Goal: Information Seeking & Learning: Compare options

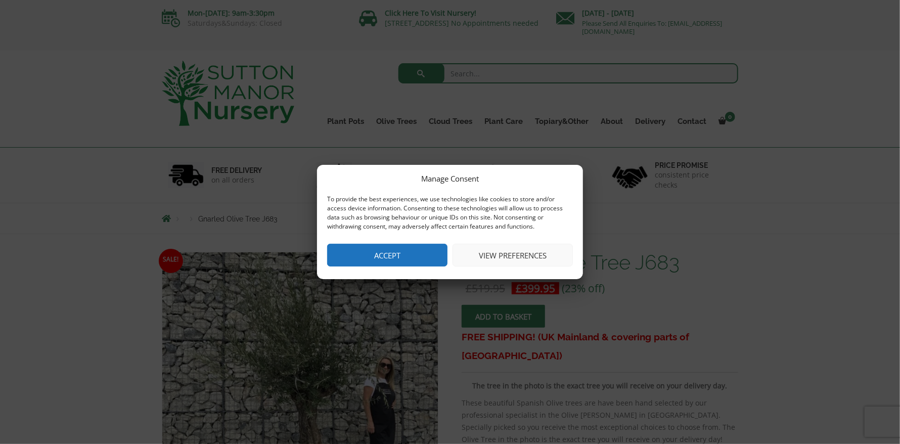
click at [390, 255] on button "Accept" at bounding box center [387, 255] width 120 height 23
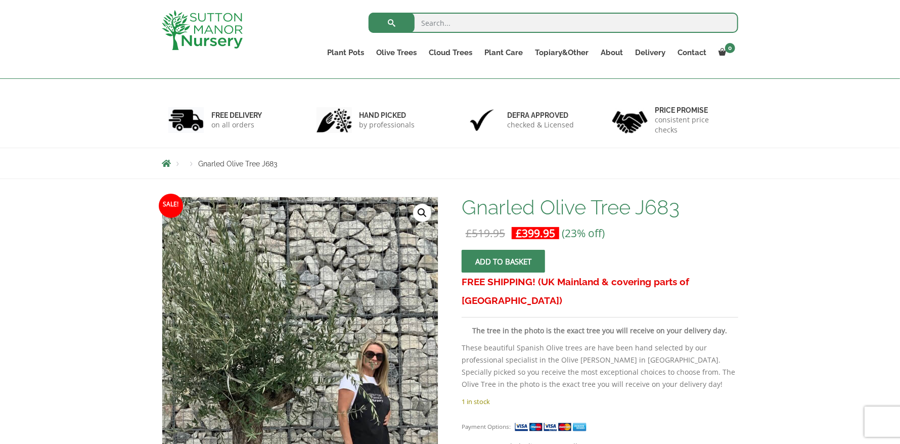
scroll to position [152, 0]
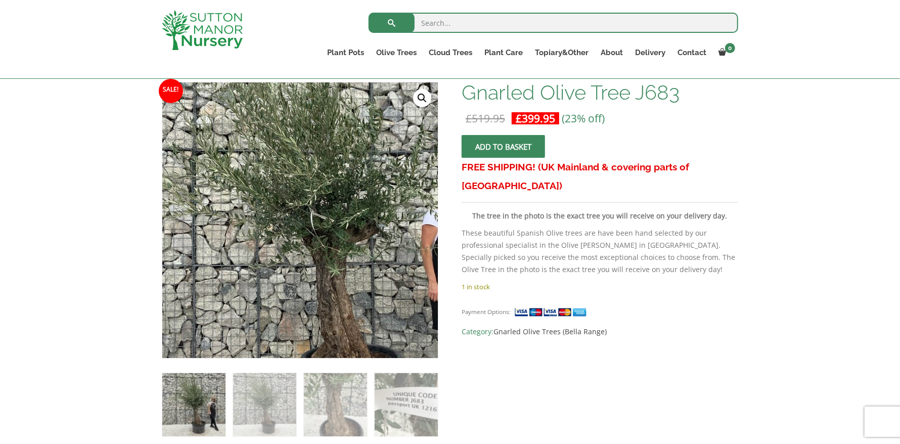
click at [270, 221] on img at bounding box center [318, 231] width 448 height 448
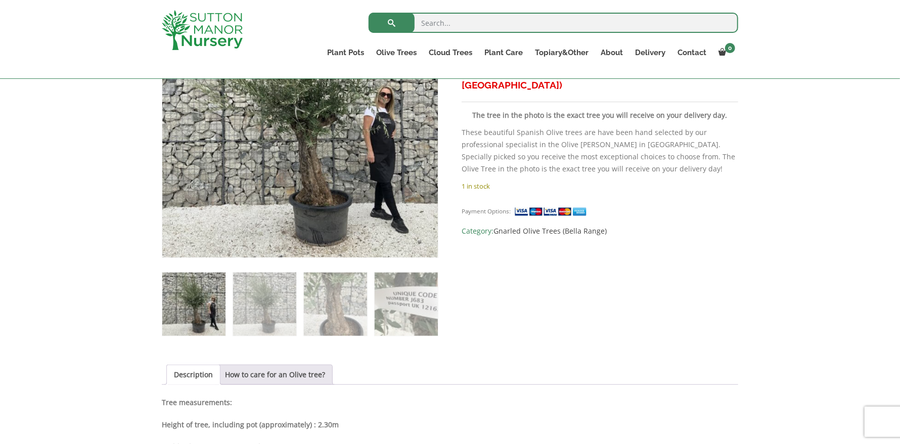
scroll to position [252, 0]
click at [204, 305] on img at bounding box center [193, 303] width 63 height 63
click at [248, 295] on img at bounding box center [264, 303] width 63 height 63
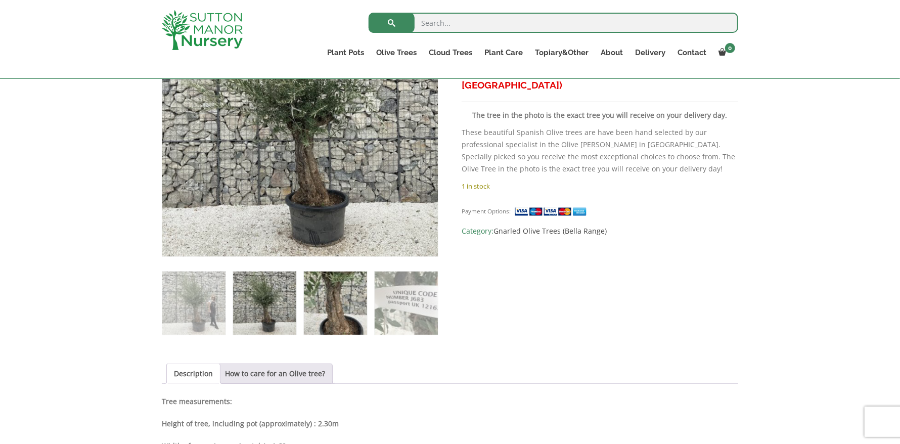
click at [342, 321] on img at bounding box center [335, 302] width 63 height 63
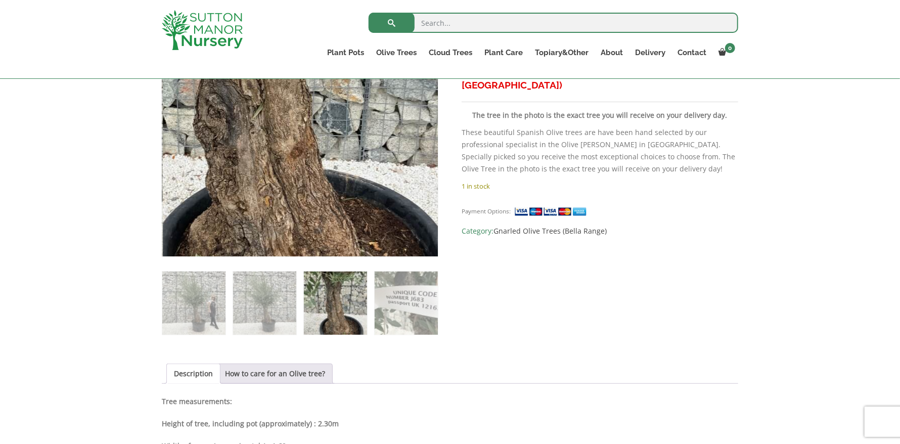
click at [361, 177] on img at bounding box center [263, 84] width 448 height 448
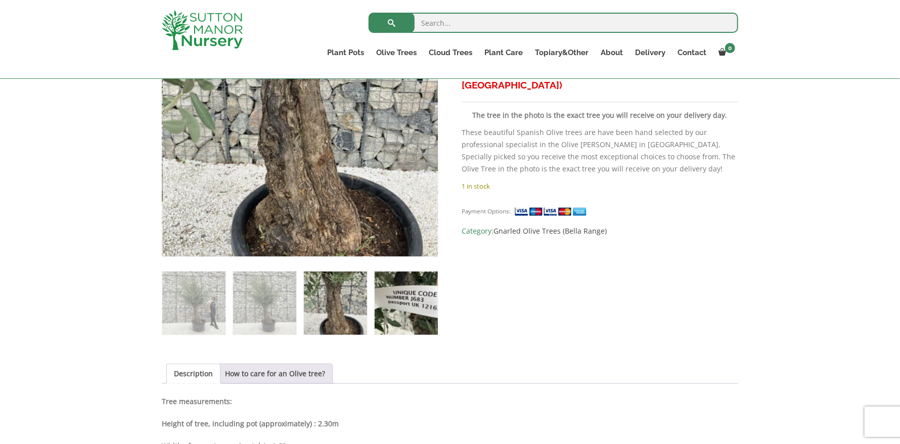
click at [405, 299] on img at bounding box center [405, 302] width 63 height 63
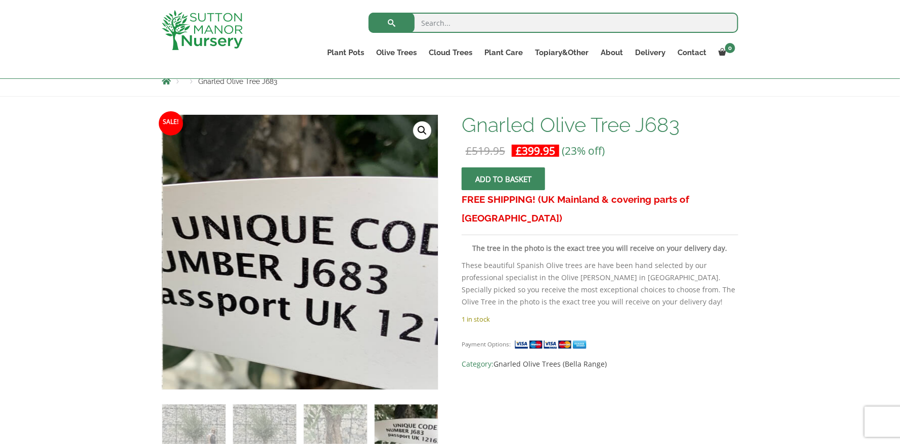
scroll to position [101, 0]
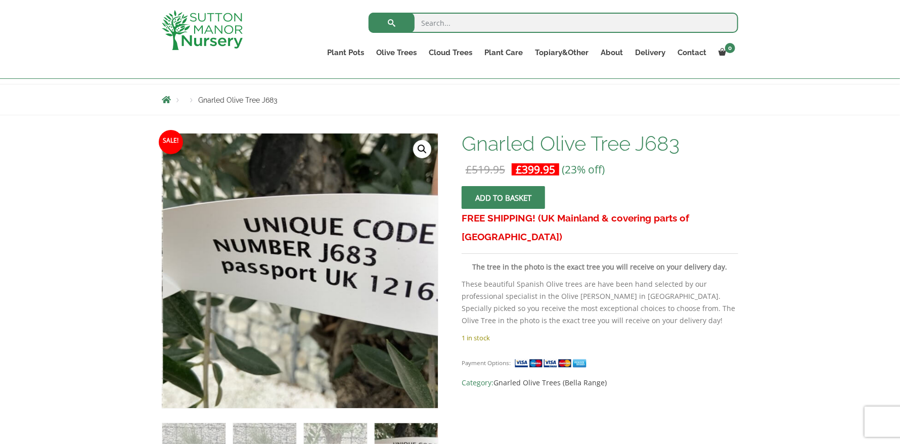
click at [427, 152] on link "🔍" at bounding box center [422, 149] width 18 height 18
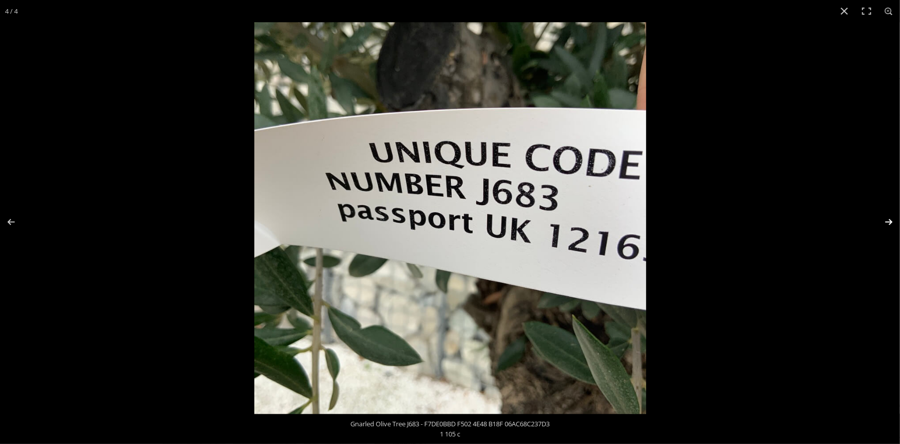
click at [890, 218] on button "Next (arrow right)" at bounding box center [881, 222] width 35 height 51
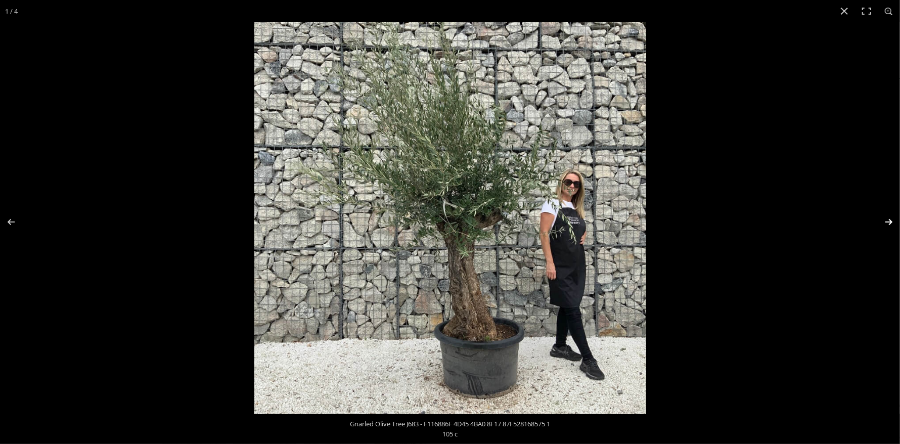
click at [890, 223] on button "Next (arrow right)" at bounding box center [881, 222] width 35 height 51
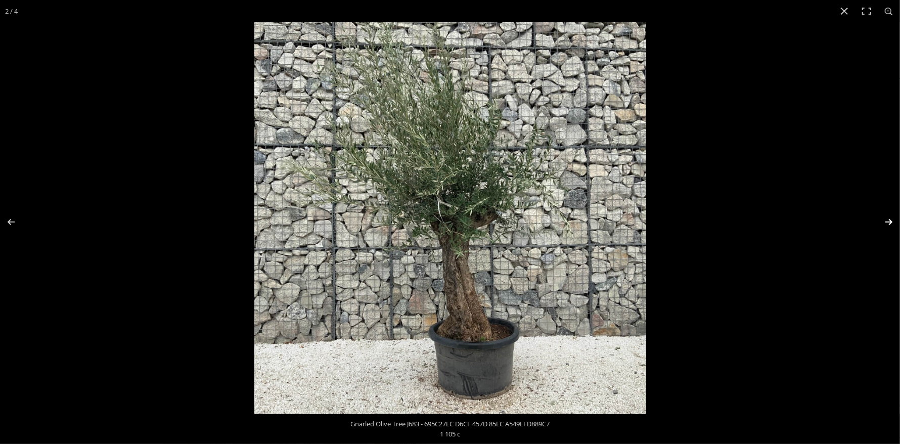
click at [890, 221] on button "Next (arrow right)" at bounding box center [881, 222] width 35 height 51
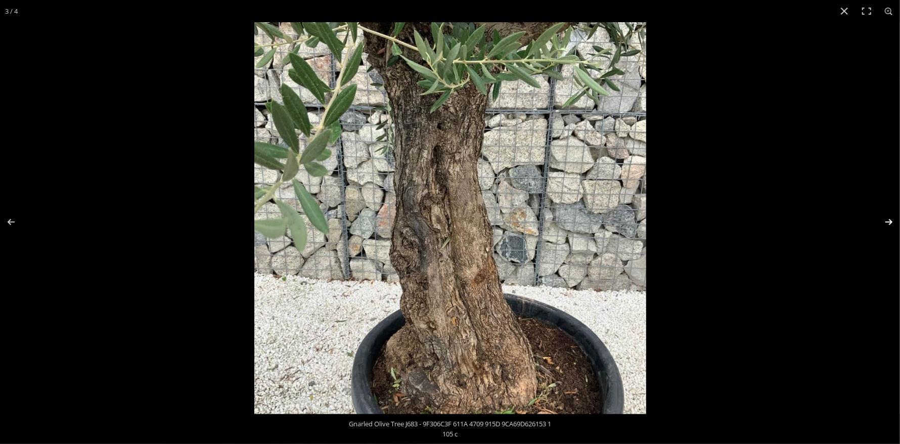
click at [890, 221] on button "Next (arrow right)" at bounding box center [881, 222] width 35 height 51
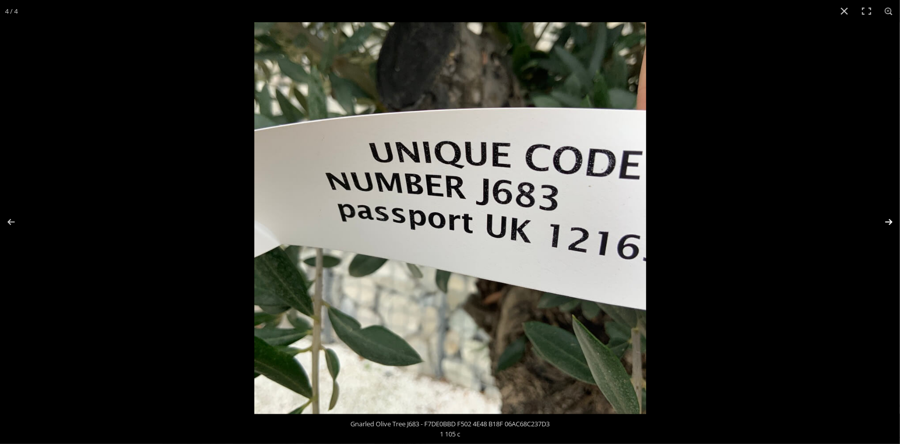
click at [890, 221] on button "Next (arrow right)" at bounding box center [881, 222] width 35 height 51
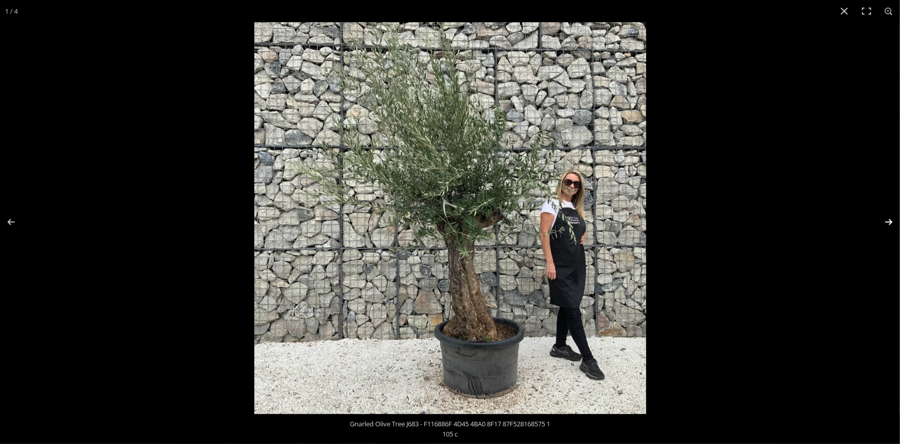
click at [890, 221] on button "Next (arrow right)" at bounding box center [881, 222] width 35 height 51
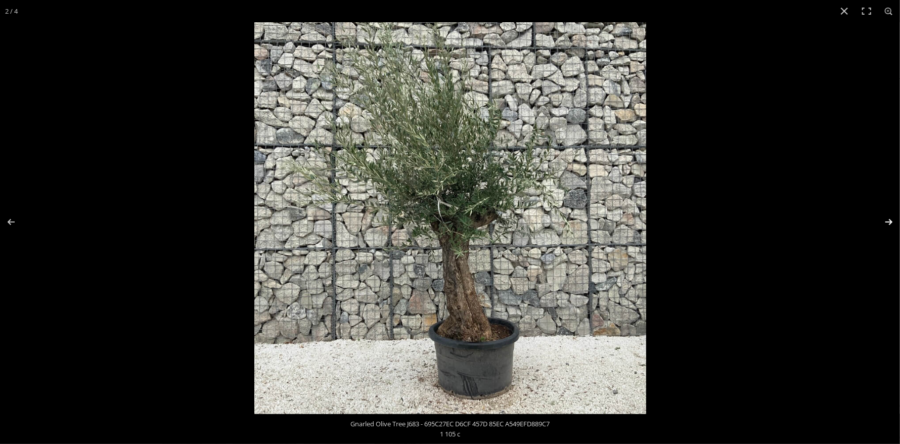
click at [890, 221] on button "Next (arrow right)" at bounding box center [881, 222] width 35 height 51
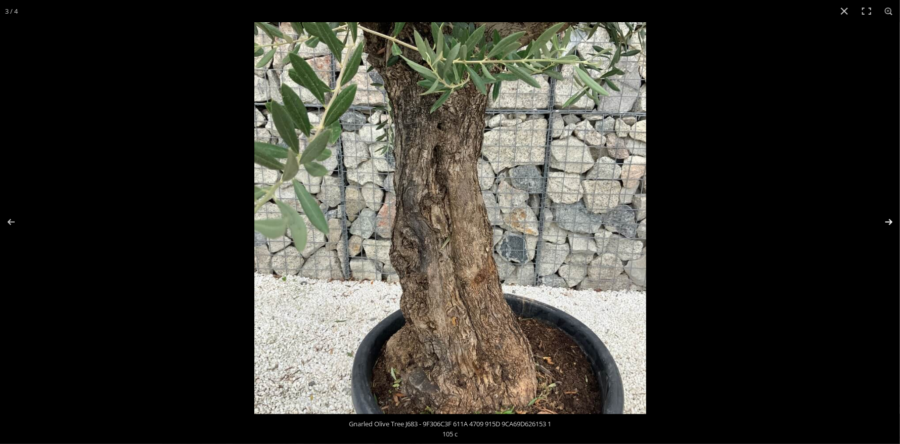
click at [890, 221] on button "Next (arrow right)" at bounding box center [881, 222] width 35 height 51
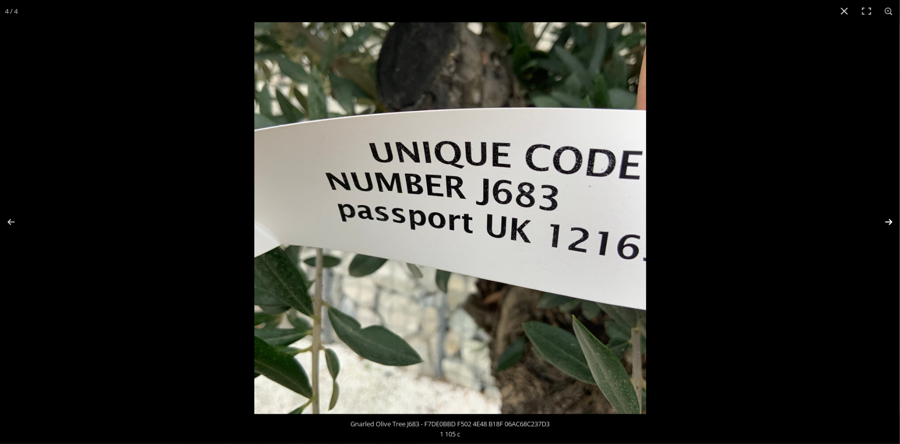
click at [890, 221] on button "Next (arrow right)" at bounding box center [881, 222] width 35 height 51
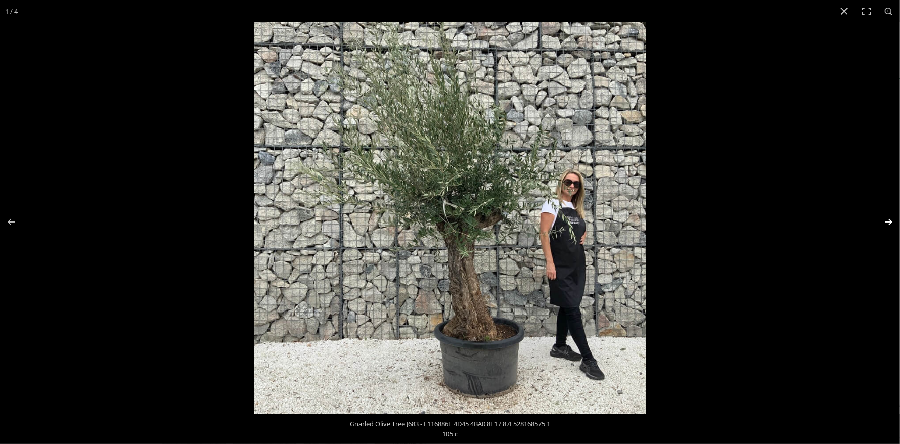
click at [890, 221] on button "Next (arrow right)" at bounding box center [881, 222] width 35 height 51
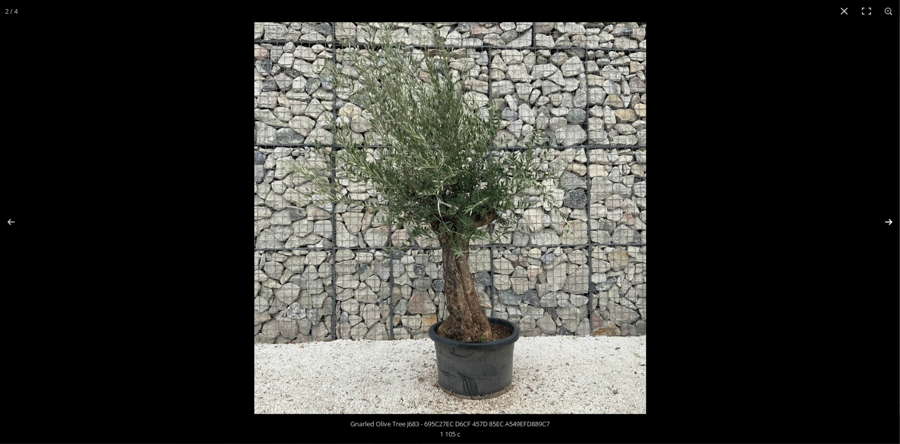
click at [890, 221] on button "Next (arrow right)" at bounding box center [881, 222] width 35 height 51
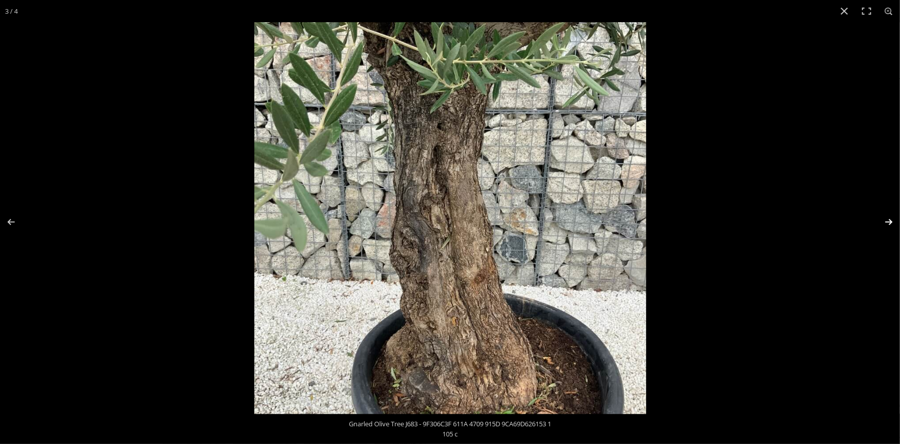
click at [891, 221] on button "Next (arrow right)" at bounding box center [881, 222] width 35 height 51
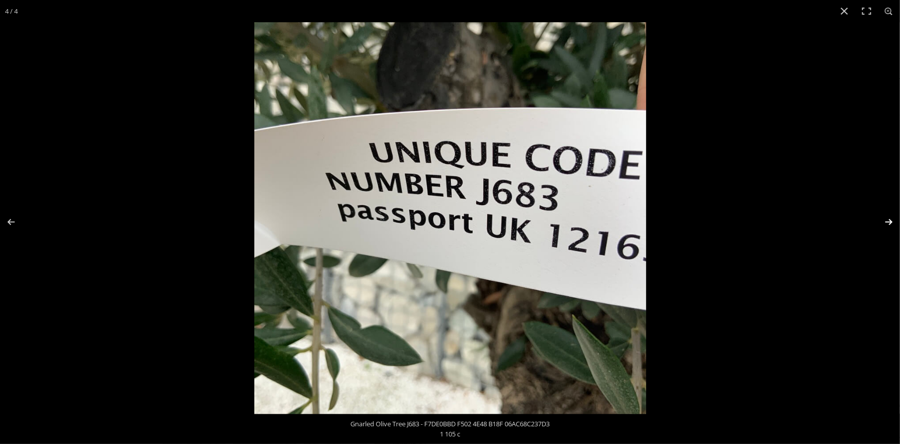
click at [891, 221] on button "Next (arrow right)" at bounding box center [881, 222] width 35 height 51
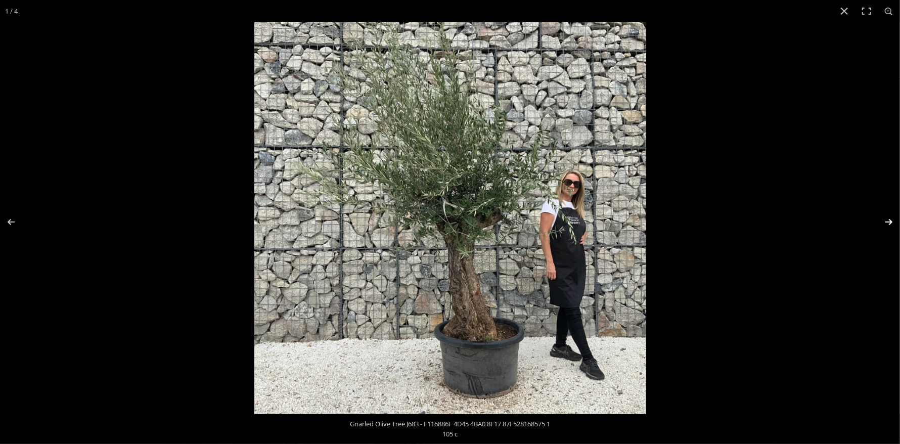
click at [891, 221] on button "Next (arrow right)" at bounding box center [881, 222] width 35 height 51
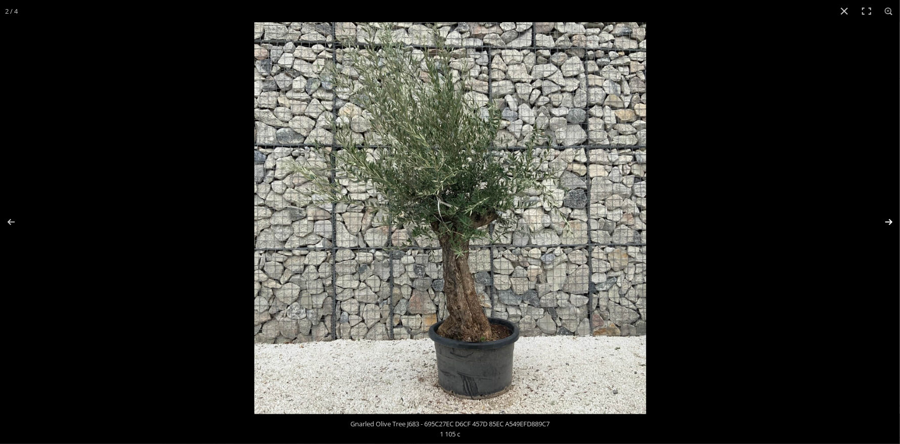
click at [891, 221] on button "Next (arrow right)" at bounding box center [881, 222] width 35 height 51
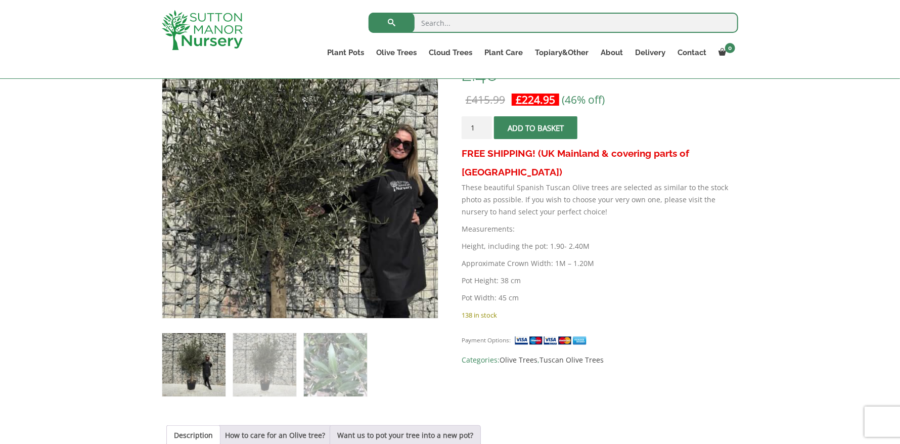
scroll to position [202, 0]
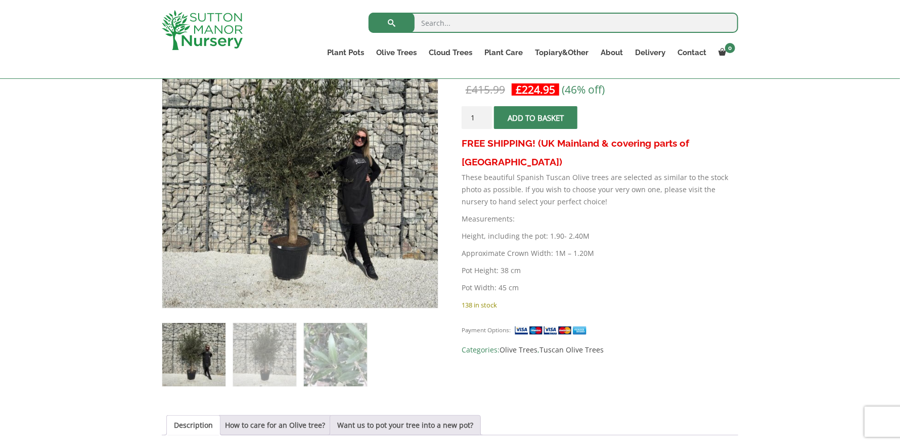
click at [203, 340] on img at bounding box center [193, 354] width 63 height 63
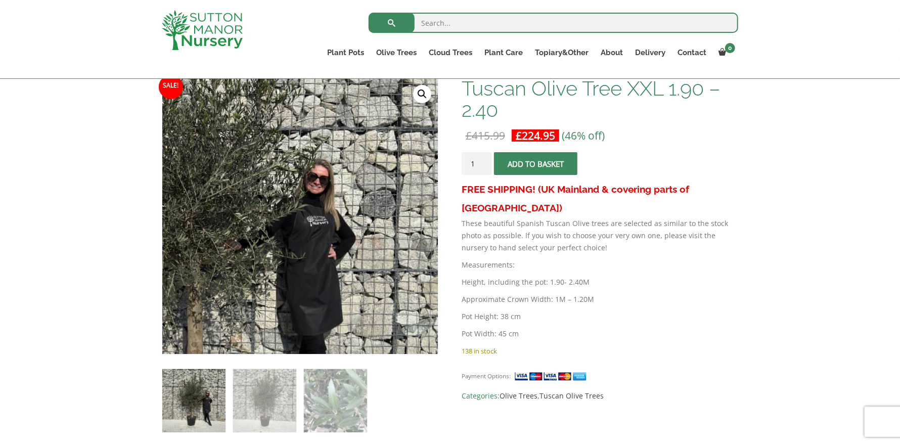
scroll to position [50, 0]
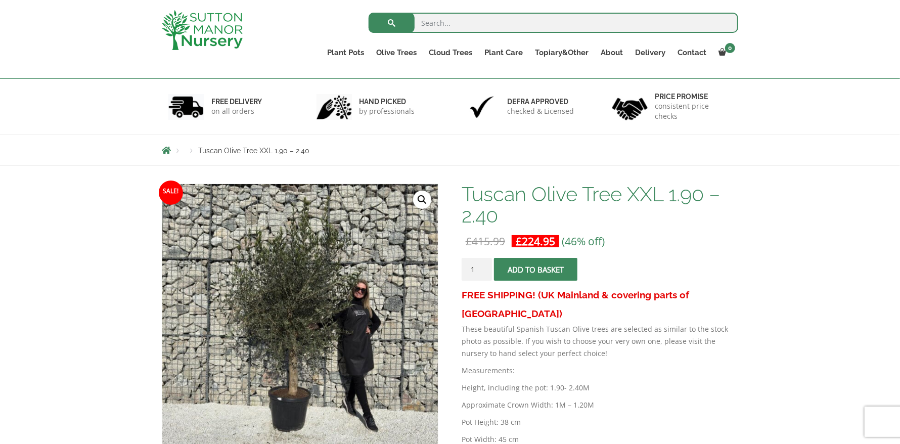
click at [416, 198] on link "🔍" at bounding box center [422, 200] width 18 height 18
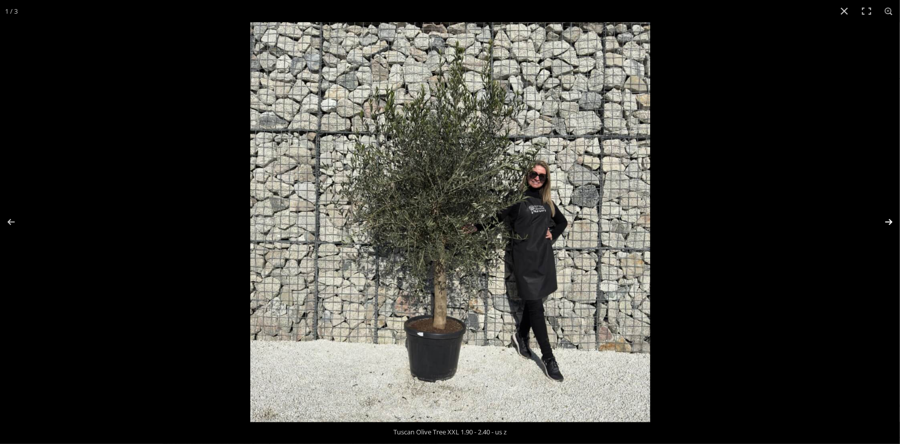
click at [888, 219] on button "Next (arrow right)" at bounding box center [881, 222] width 35 height 51
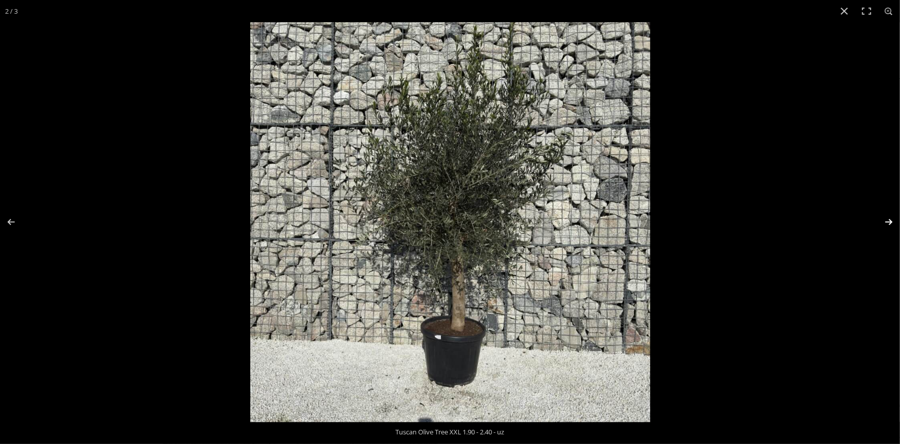
click at [888, 219] on button "Next (arrow right)" at bounding box center [881, 222] width 35 height 51
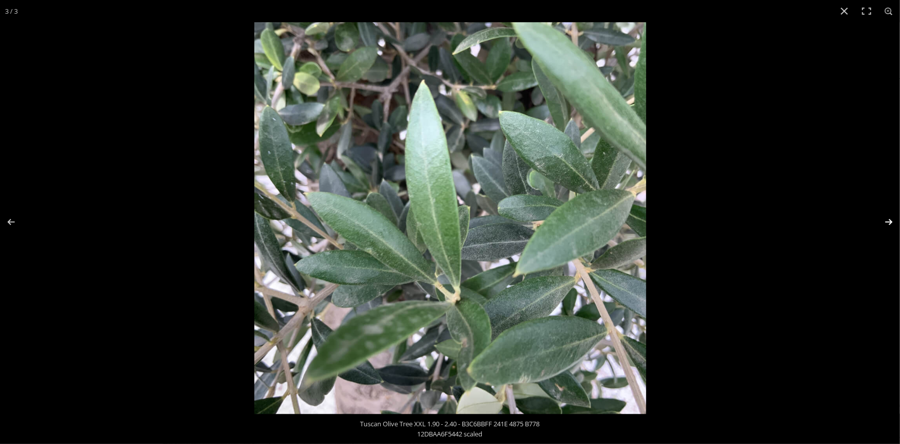
click at [888, 219] on button "Next (arrow right)" at bounding box center [881, 222] width 35 height 51
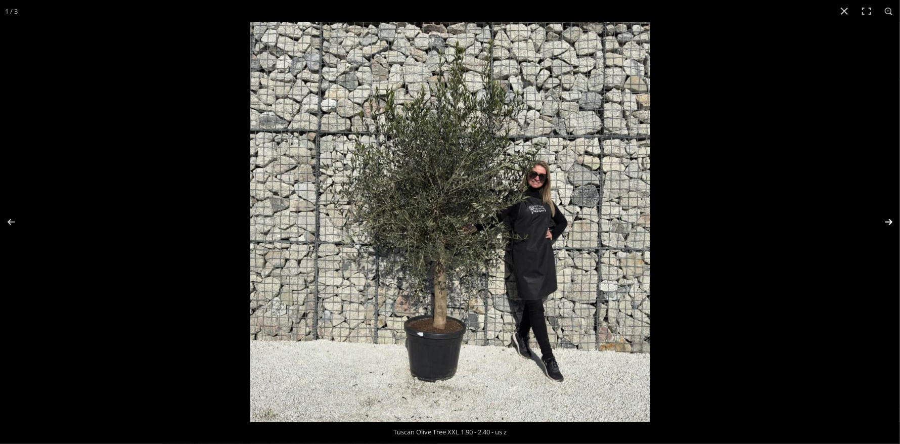
click at [888, 219] on button "Next (arrow right)" at bounding box center [881, 222] width 35 height 51
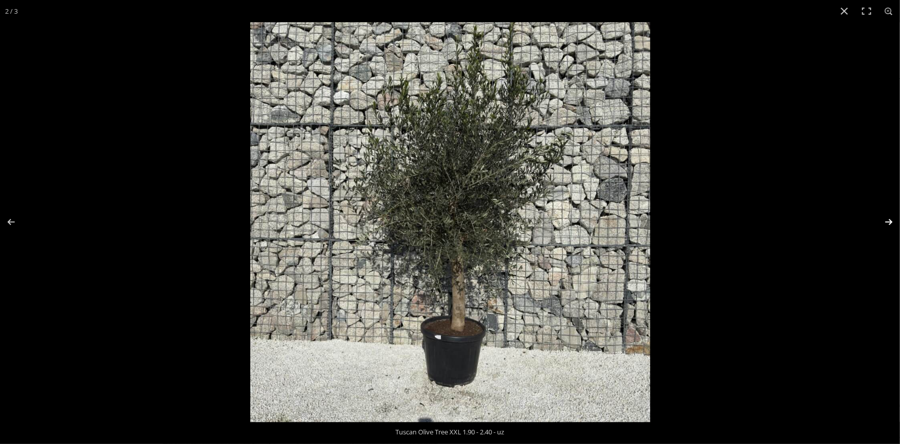
click at [888, 219] on button "Next (arrow right)" at bounding box center [881, 222] width 35 height 51
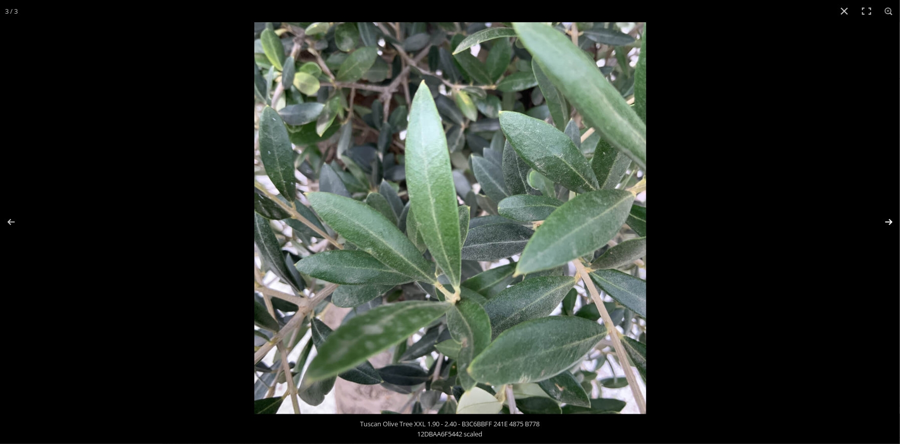
click at [888, 219] on button "Next (arrow right)" at bounding box center [881, 222] width 35 height 51
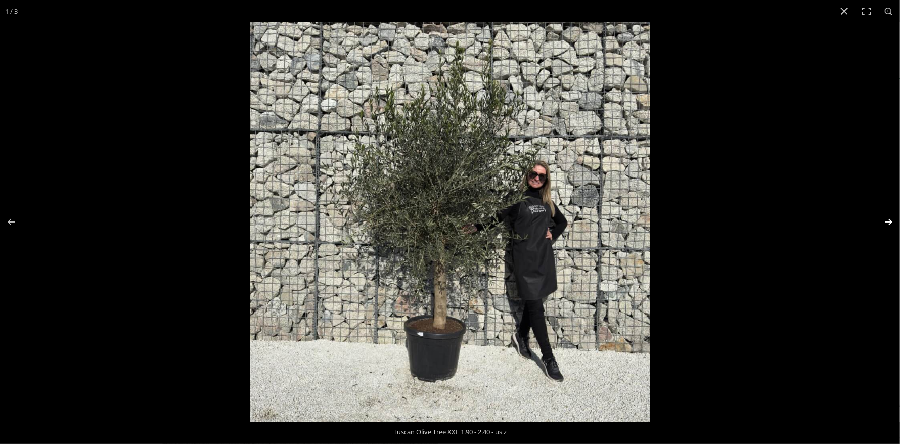
click at [888, 219] on button "Next (arrow right)" at bounding box center [881, 222] width 35 height 51
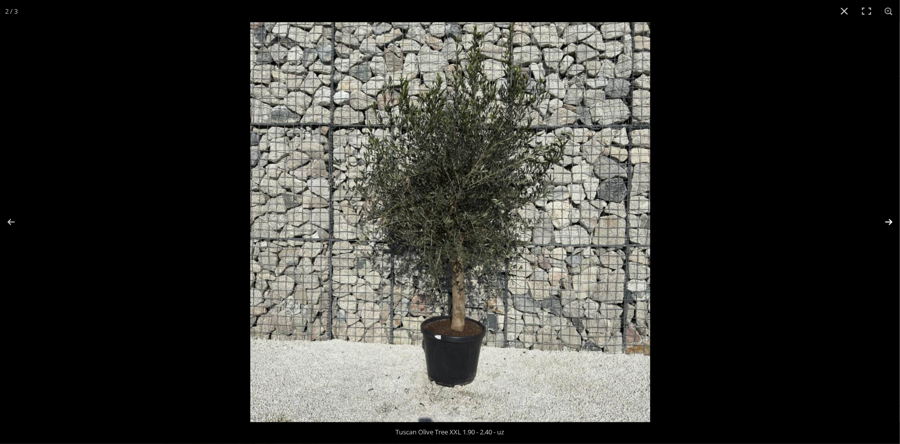
click at [888, 219] on button "Next (arrow right)" at bounding box center [881, 222] width 35 height 51
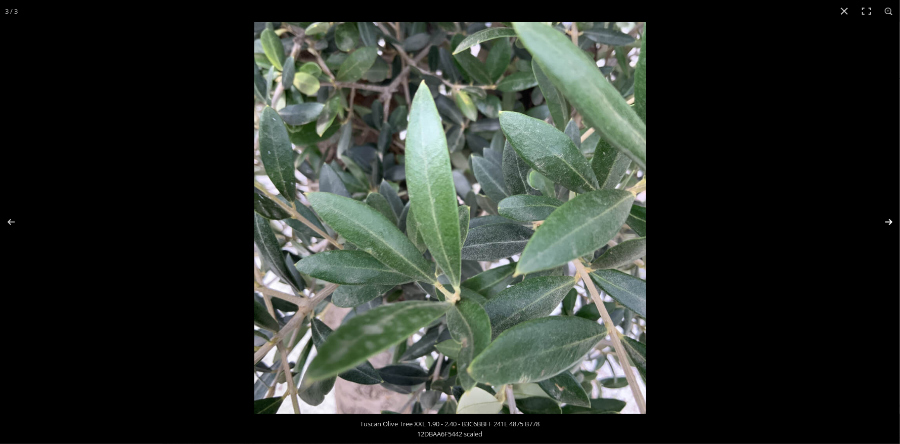
click at [888, 219] on button "Next (arrow right)" at bounding box center [881, 222] width 35 height 51
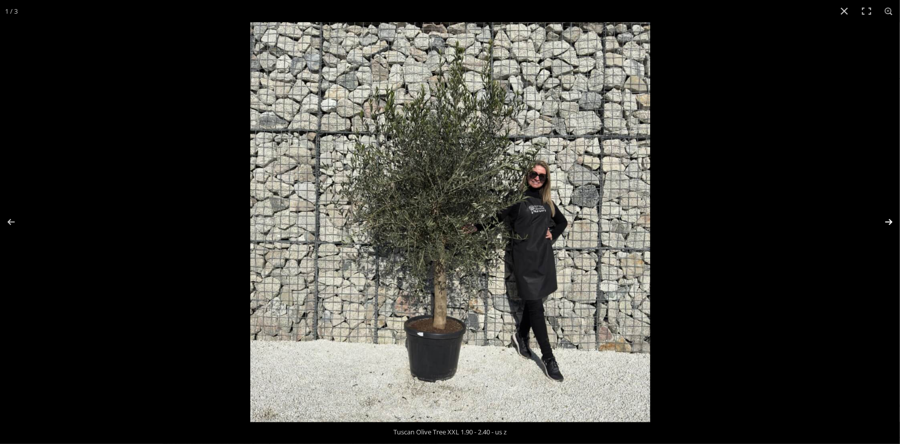
click at [888, 219] on button "Next (arrow right)" at bounding box center [881, 222] width 35 height 51
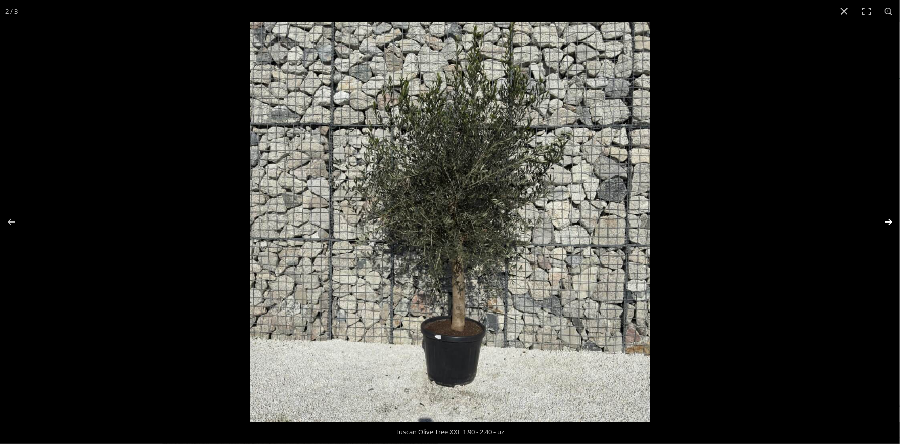
click at [888, 219] on button "Next (arrow right)" at bounding box center [881, 222] width 35 height 51
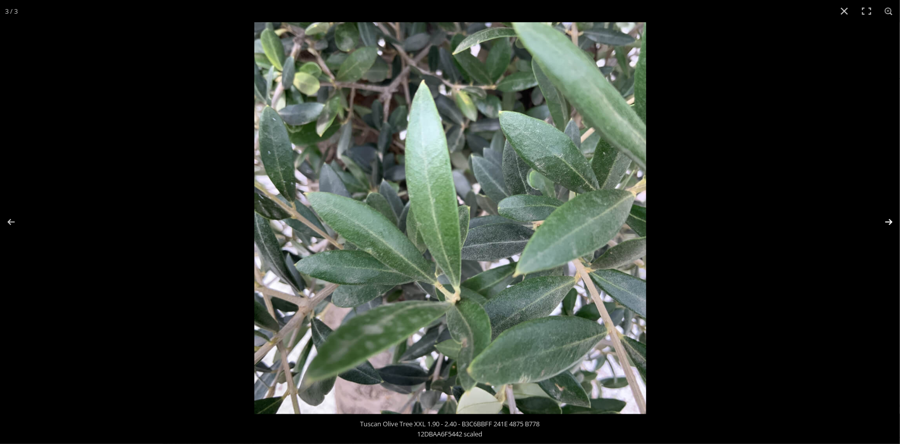
click at [888, 219] on button "Next (arrow right)" at bounding box center [881, 222] width 35 height 51
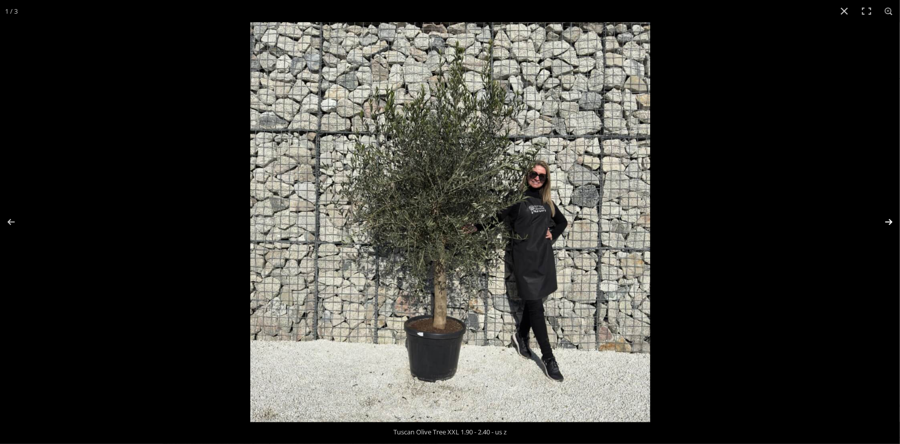
click at [888, 219] on button "Next (arrow right)" at bounding box center [881, 222] width 35 height 51
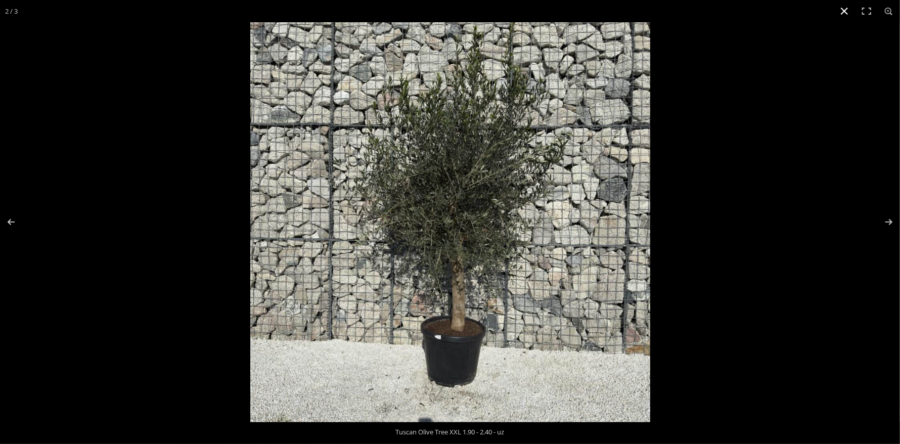
click at [849, 7] on button "Close (Esc)" at bounding box center [844, 11] width 22 height 22
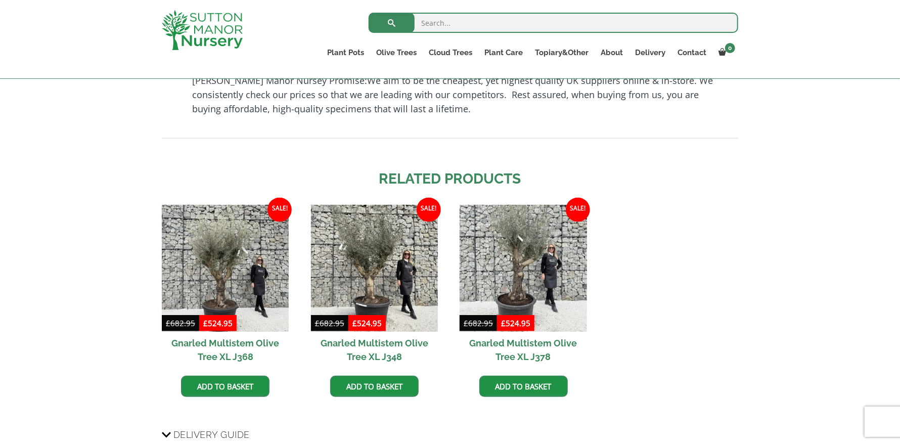
scroll to position [758, 0]
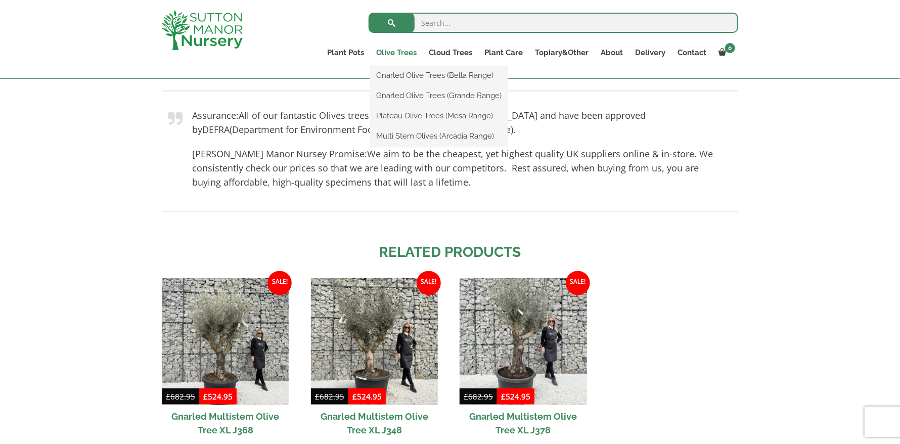
click at [397, 48] on link "Olive Trees" at bounding box center [396, 52] width 53 height 14
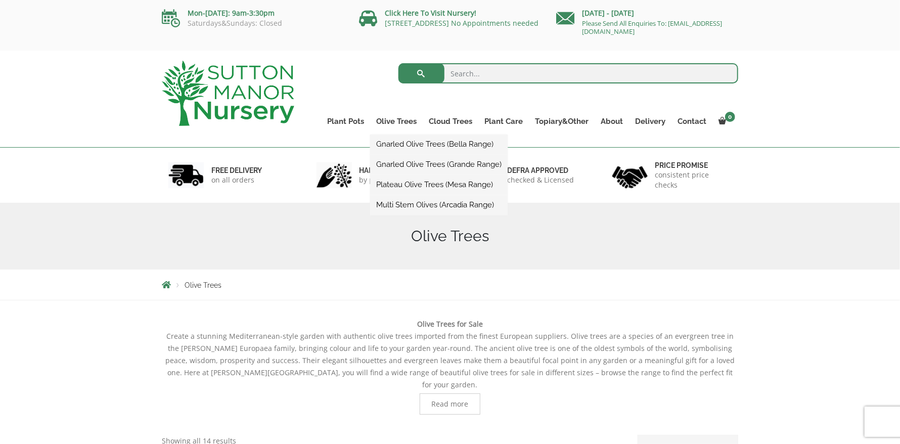
click at [410, 162] on link "Gnarled Olive Trees (Grande Range)" at bounding box center [438, 164] width 137 height 15
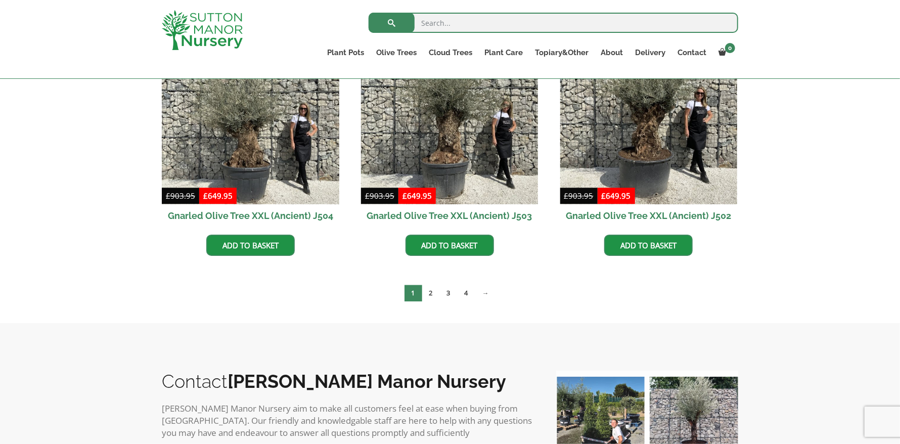
scroll to position [1566, 0]
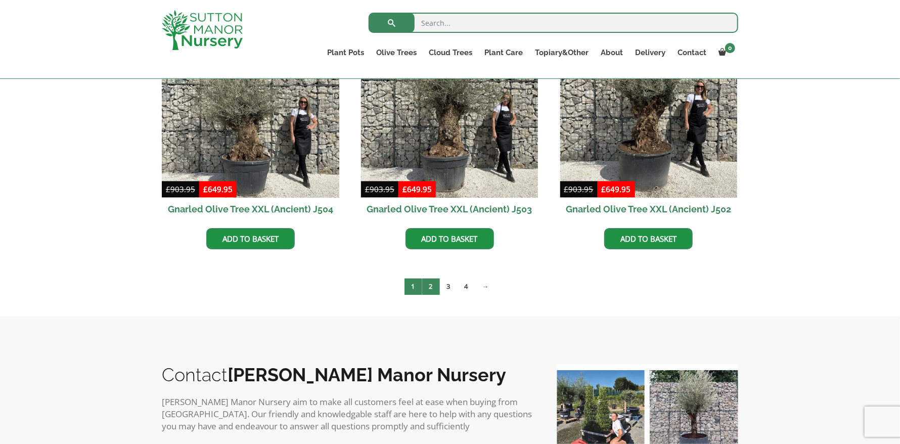
click at [432, 282] on link "2" at bounding box center [431, 286] width 18 height 17
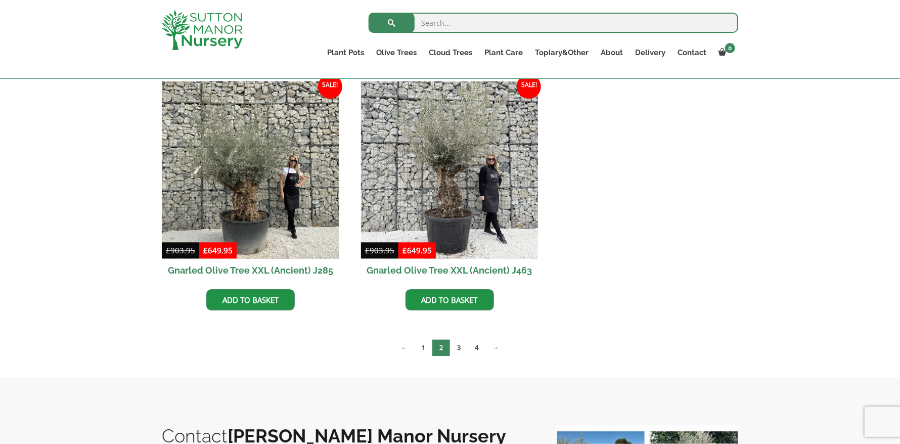
scroll to position [1566, 0]
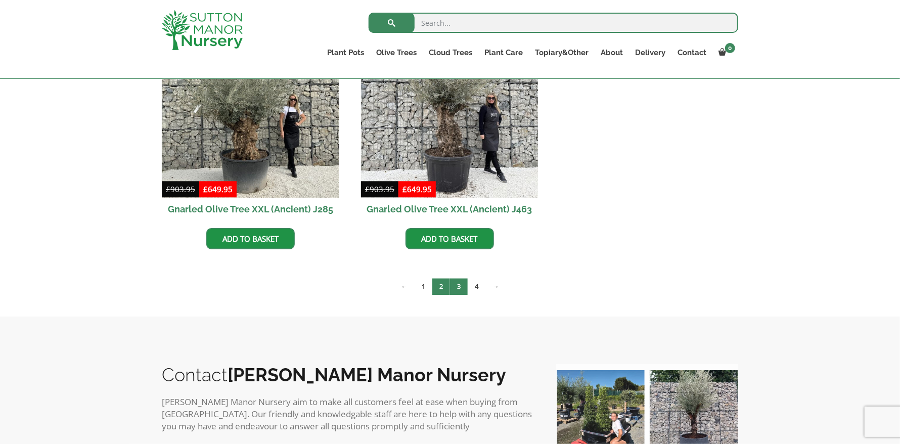
click at [462, 287] on link "3" at bounding box center [459, 286] width 18 height 17
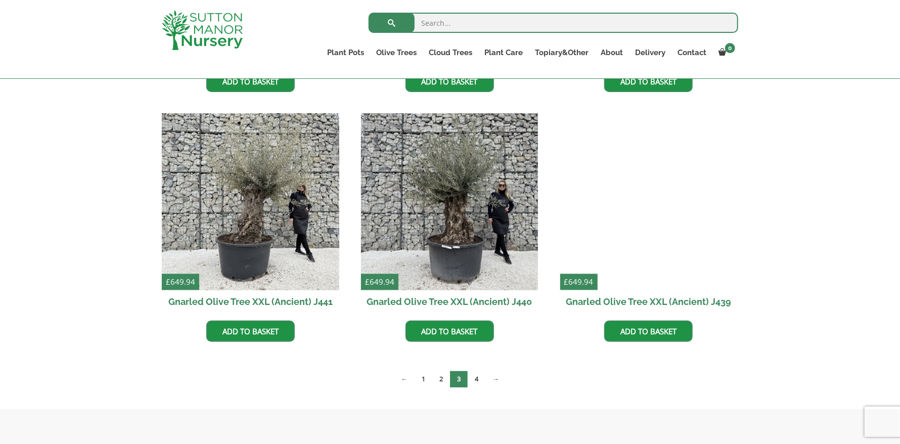
scroll to position [1313, 0]
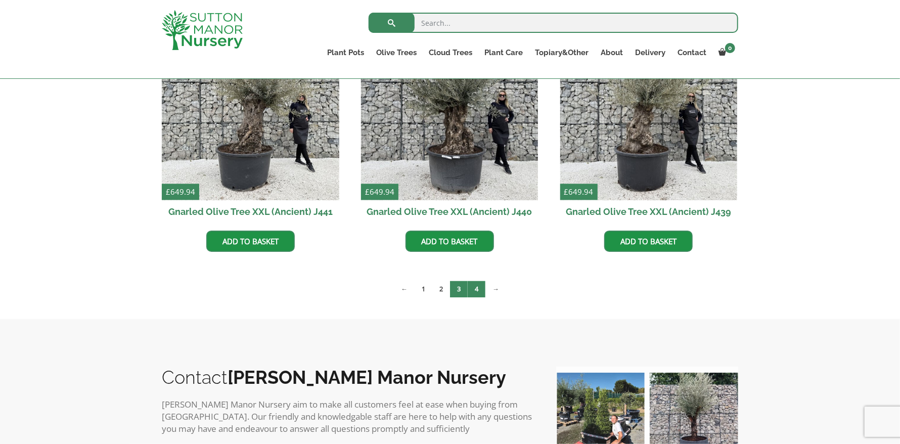
click at [481, 288] on link "4" at bounding box center [476, 288] width 18 height 17
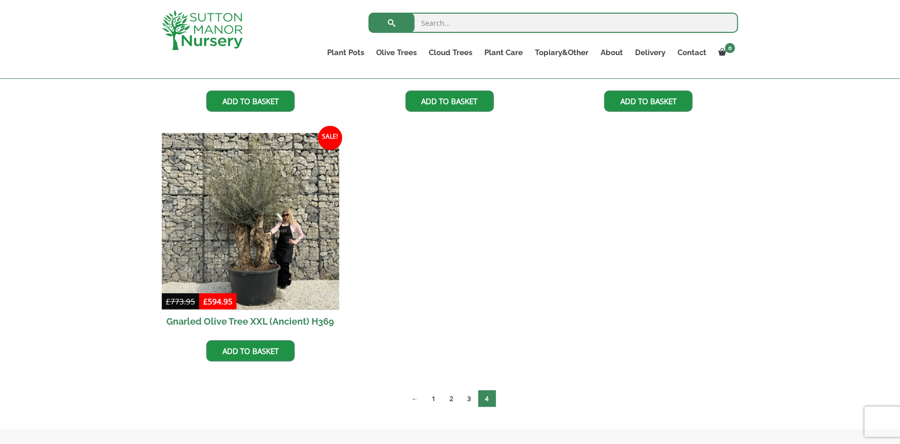
scroll to position [303, 0]
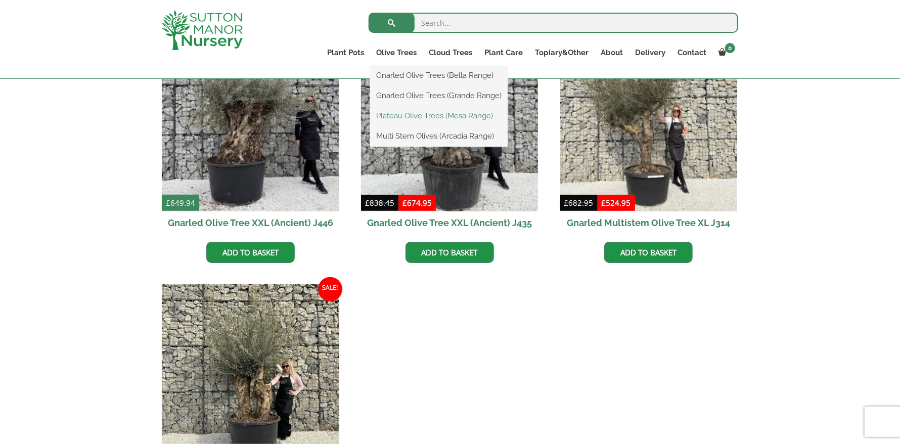
click at [429, 116] on link "Plateau Olive Trees (Mesa Range)" at bounding box center [438, 115] width 137 height 15
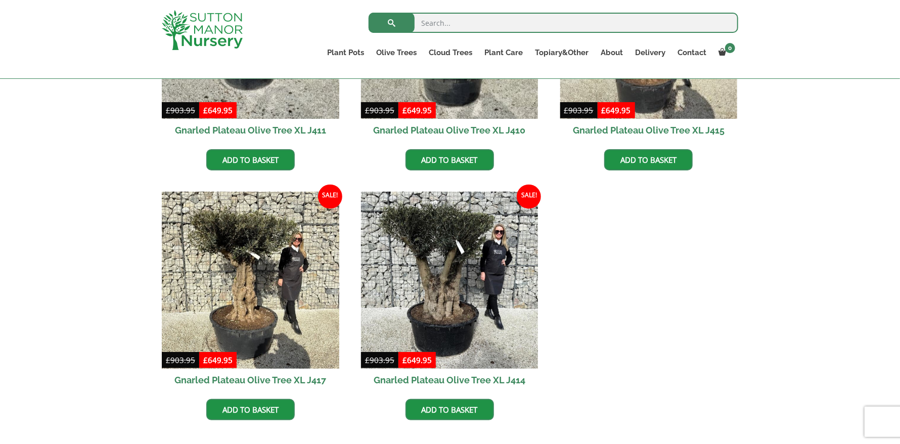
scroll to position [353, 0]
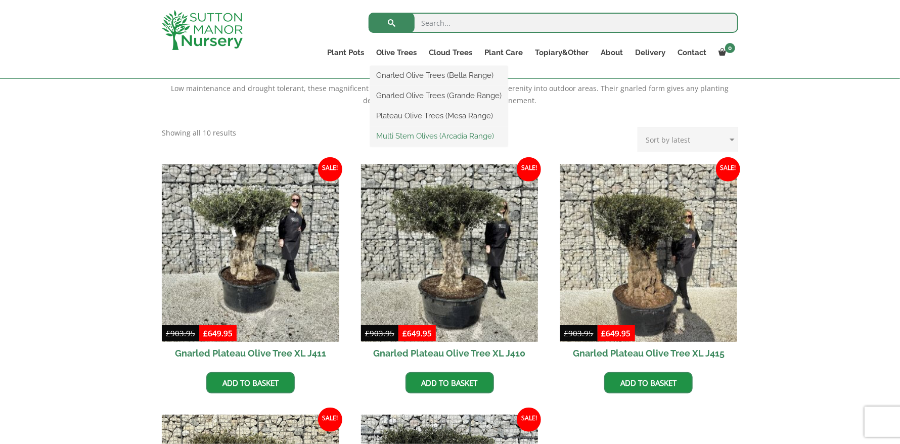
click at [406, 133] on link "Multi Stem Olives (Arcadia Range)" at bounding box center [438, 135] width 137 height 15
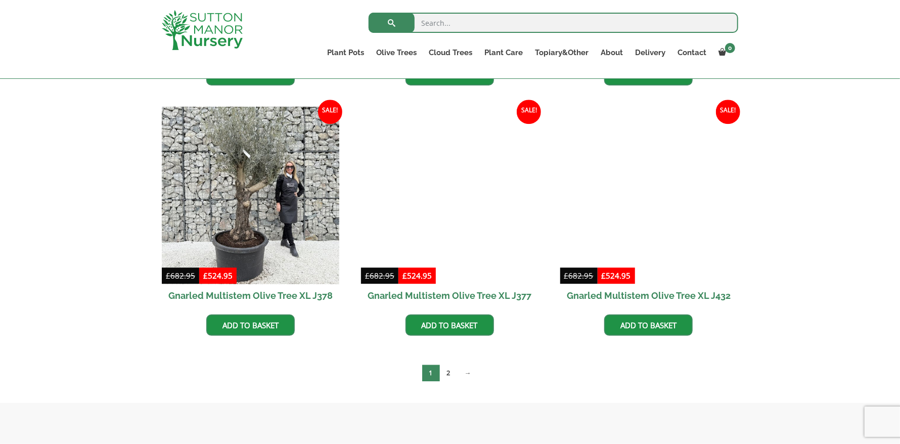
scroll to position [1667, 0]
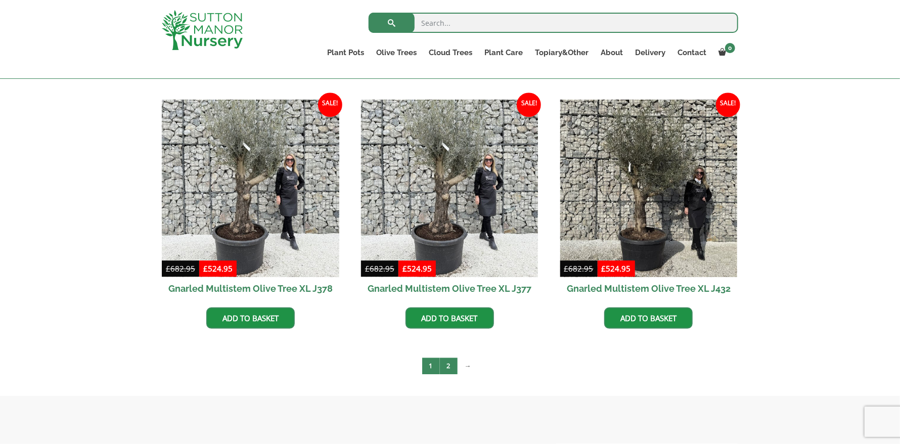
click at [446, 366] on link "2" at bounding box center [449, 365] width 18 height 17
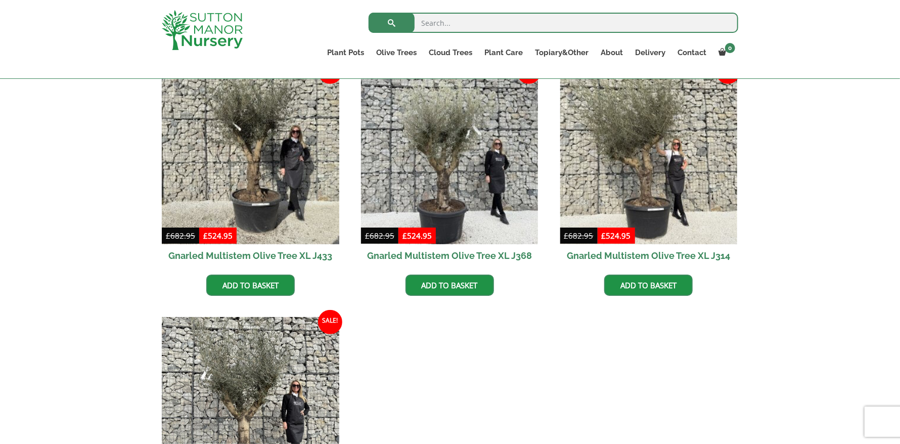
scroll to position [252, 0]
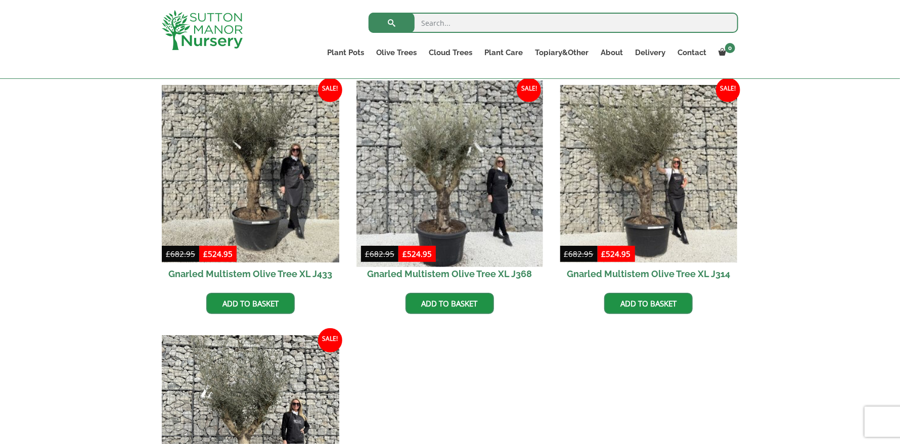
click at [498, 242] on img at bounding box center [449, 173] width 186 height 186
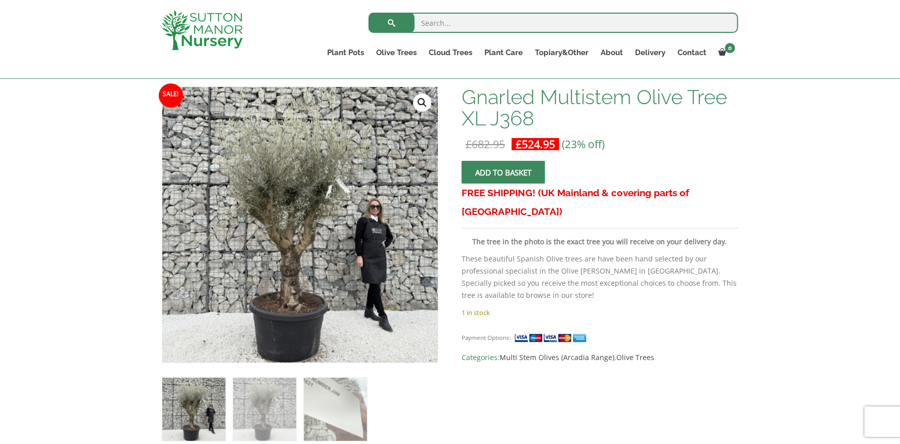
scroll to position [152, 0]
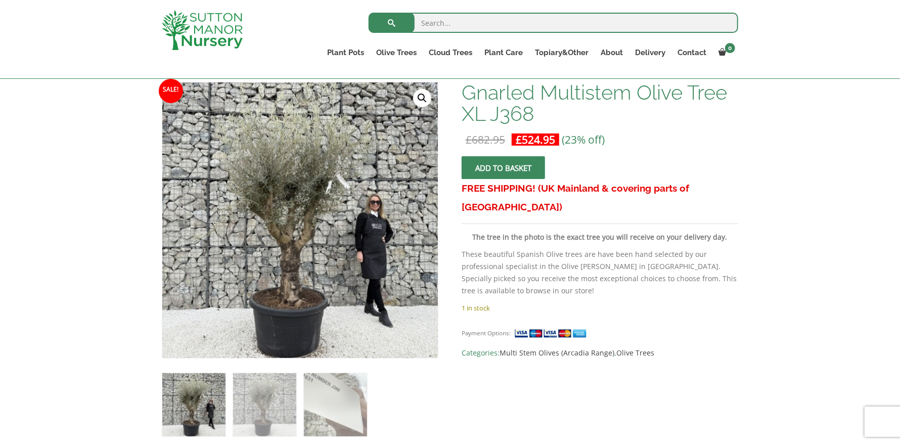
click at [424, 97] on link "🔍" at bounding box center [422, 98] width 18 height 18
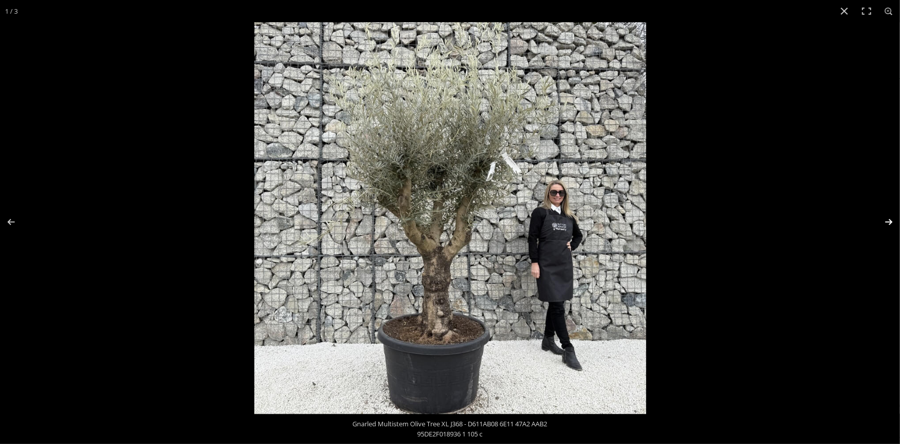
click at [890, 221] on button "Next (arrow right)" at bounding box center [881, 222] width 35 height 51
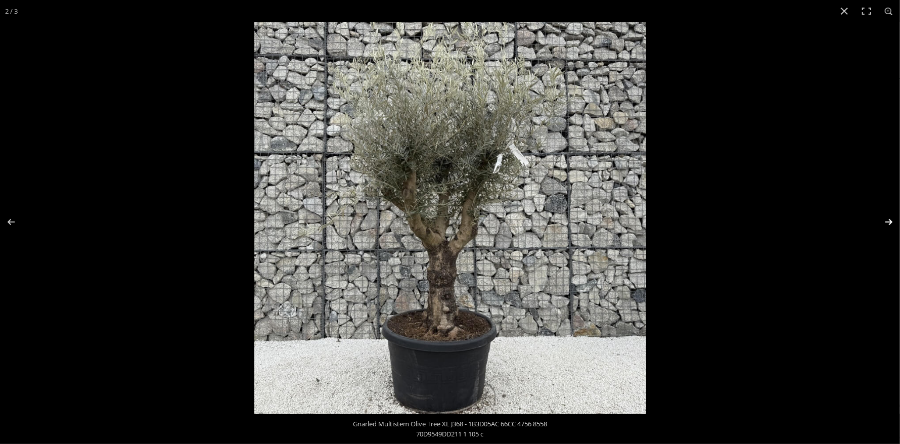
click at [890, 221] on button "Next (arrow right)" at bounding box center [881, 222] width 35 height 51
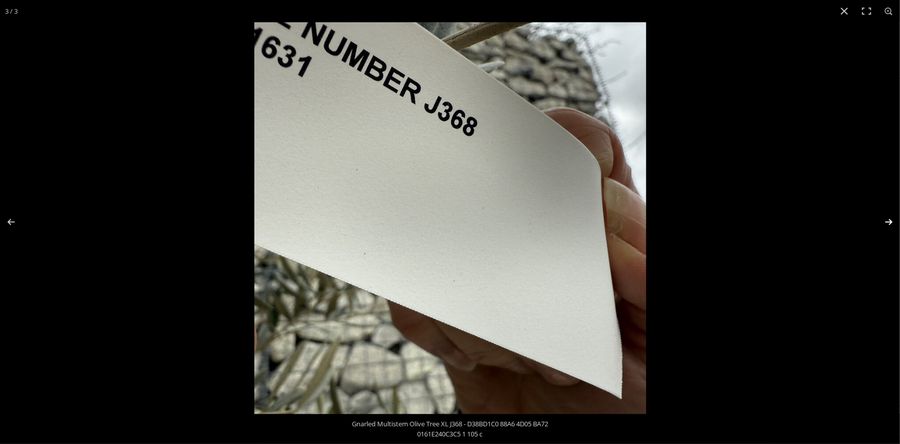
click at [890, 221] on button "Next (arrow right)" at bounding box center [881, 222] width 35 height 51
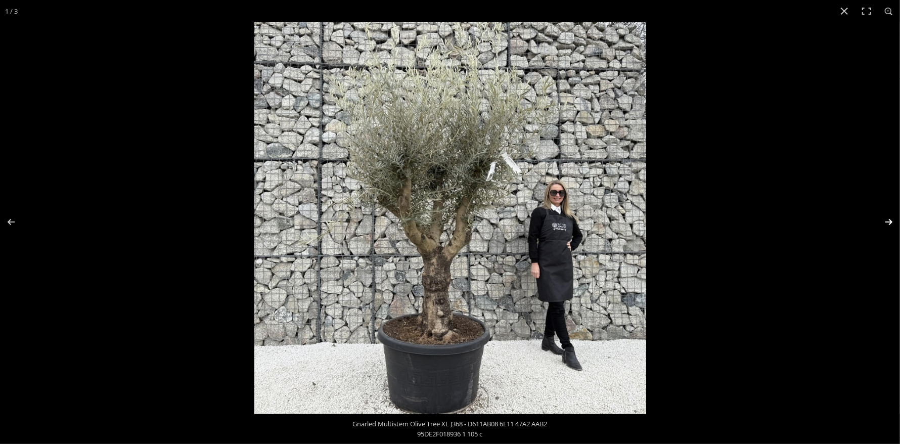
click at [890, 221] on button "Next (arrow right)" at bounding box center [881, 222] width 35 height 51
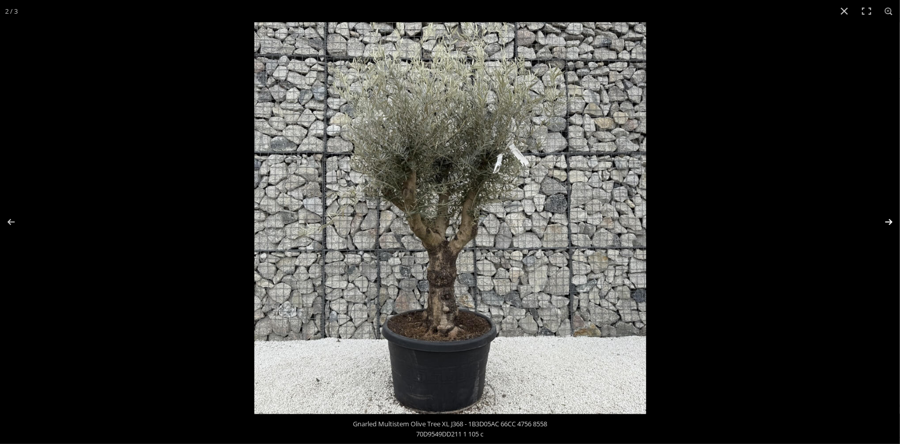
click at [890, 221] on button "Next (arrow right)" at bounding box center [881, 222] width 35 height 51
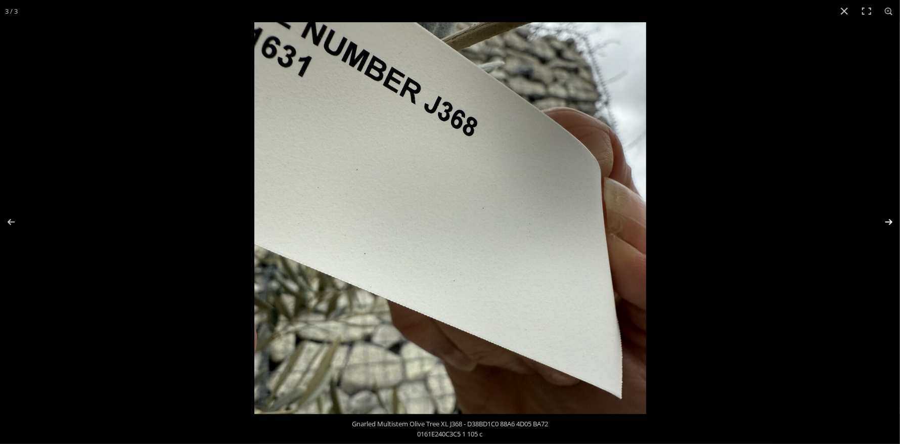
click at [890, 221] on button "Next (arrow right)" at bounding box center [881, 222] width 35 height 51
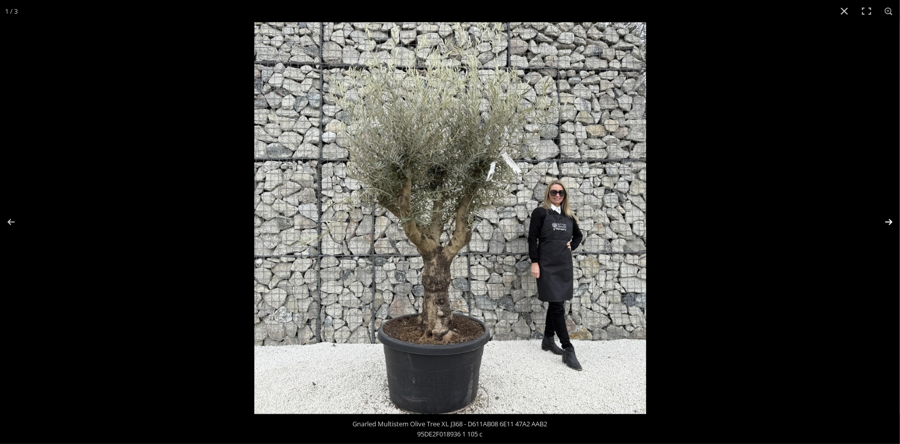
click at [891, 220] on button "Next (arrow right)" at bounding box center [881, 222] width 35 height 51
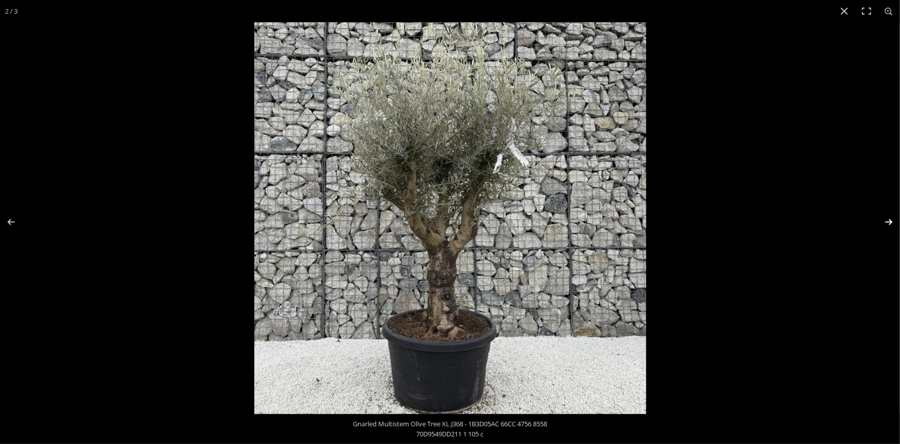
click at [891, 220] on button "Next (arrow right)" at bounding box center [881, 222] width 35 height 51
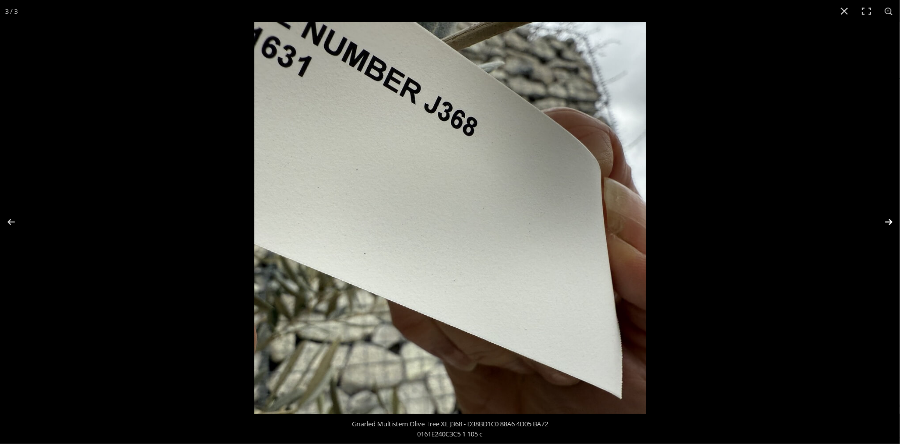
click at [891, 220] on button "Next (arrow right)" at bounding box center [881, 222] width 35 height 51
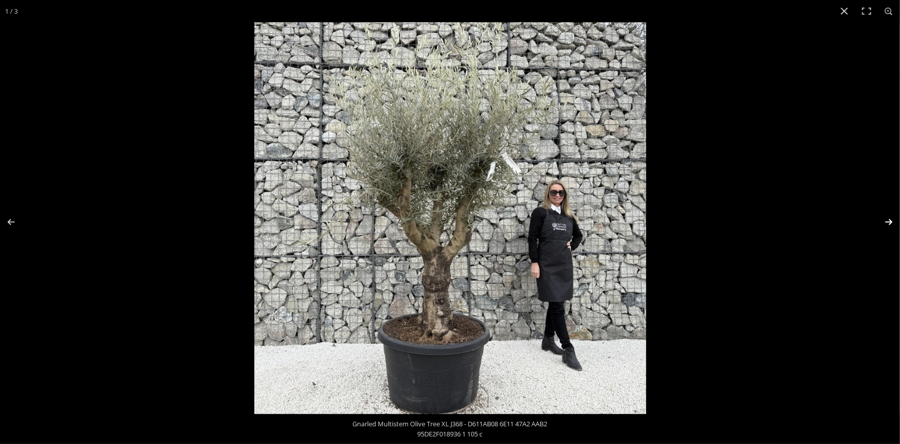
click at [891, 220] on button "Next (arrow right)" at bounding box center [881, 222] width 35 height 51
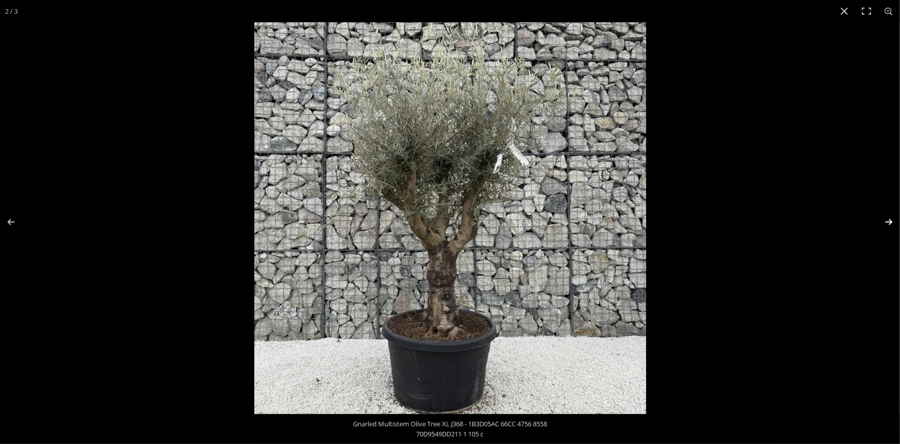
click at [891, 220] on button "Next (arrow right)" at bounding box center [881, 222] width 35 height 51
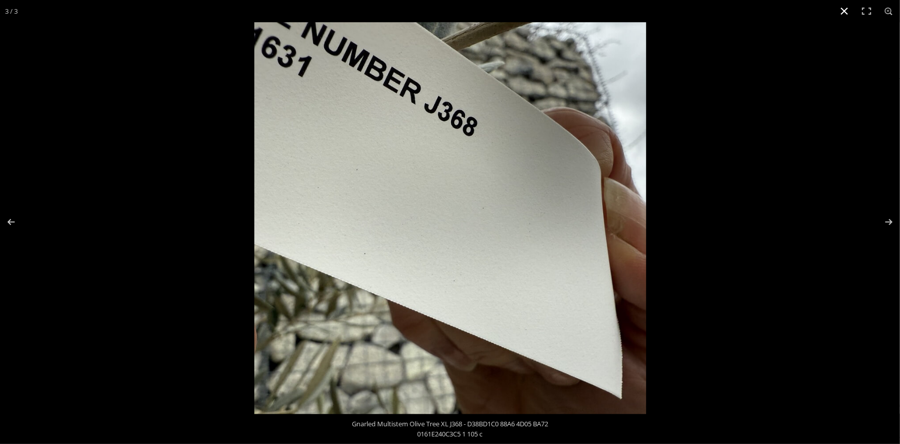
click at [843, 9] on button "Close (Esc)" at bounding box center [844, 11] width 22 height 22
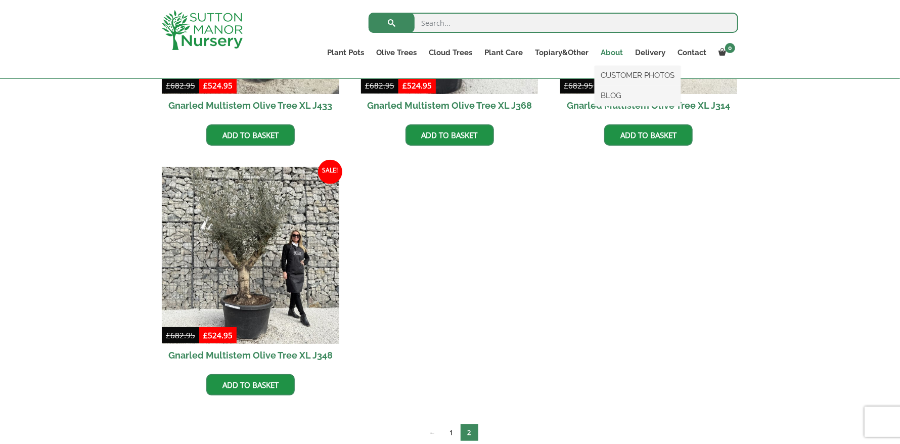
scroll to position [353, 0]
